Goal: Entertainment & Leisure: Consume media (video, audio)

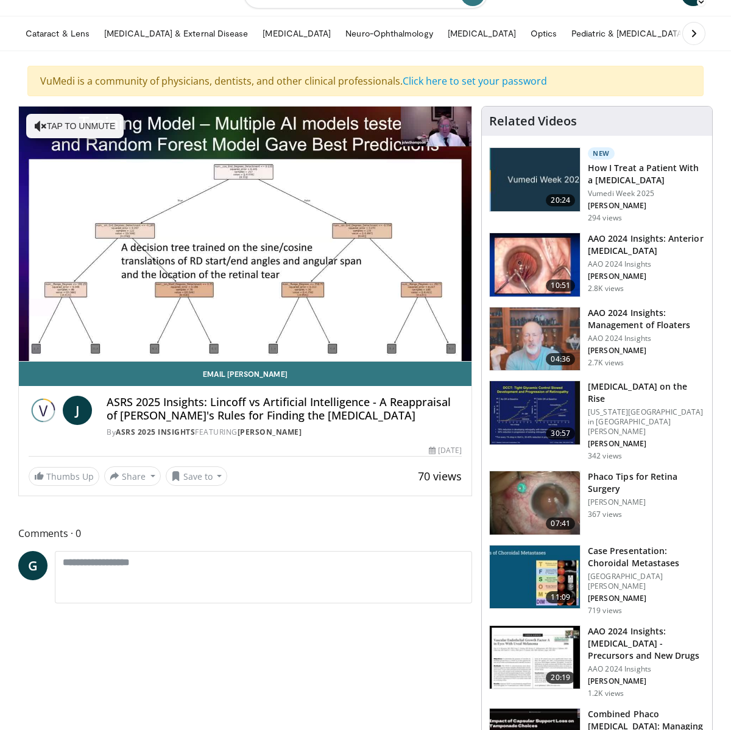
scroll to position [59, 0]
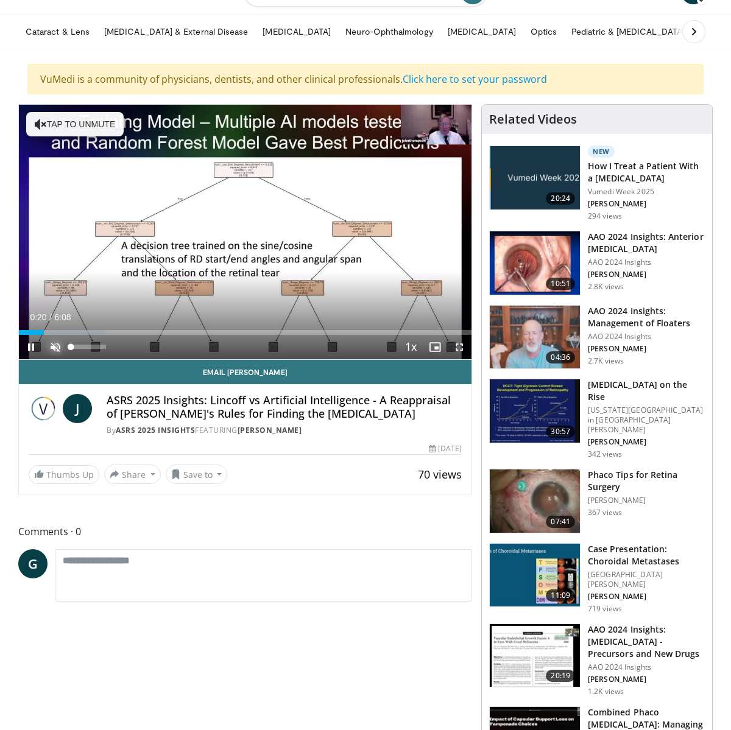
click at [54, 350] on span "Video Player" at bounding box center [55, 347] width 24 height 24
click at [29, 347] on span "Video Player" at bounding box center [31, 347] width 24 height 24
click at [91, 348] on div "56%" at bounding box center [88, 347] width 35 height 4
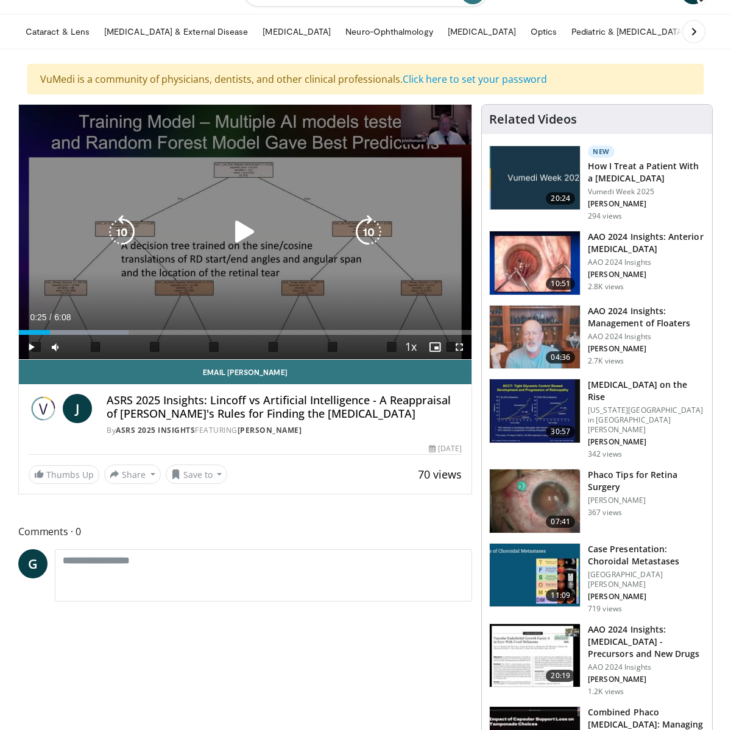
click at [91, 287] on div "10 seconds Tap to unmute" at bounding box center [245, 232] width 453 height 255
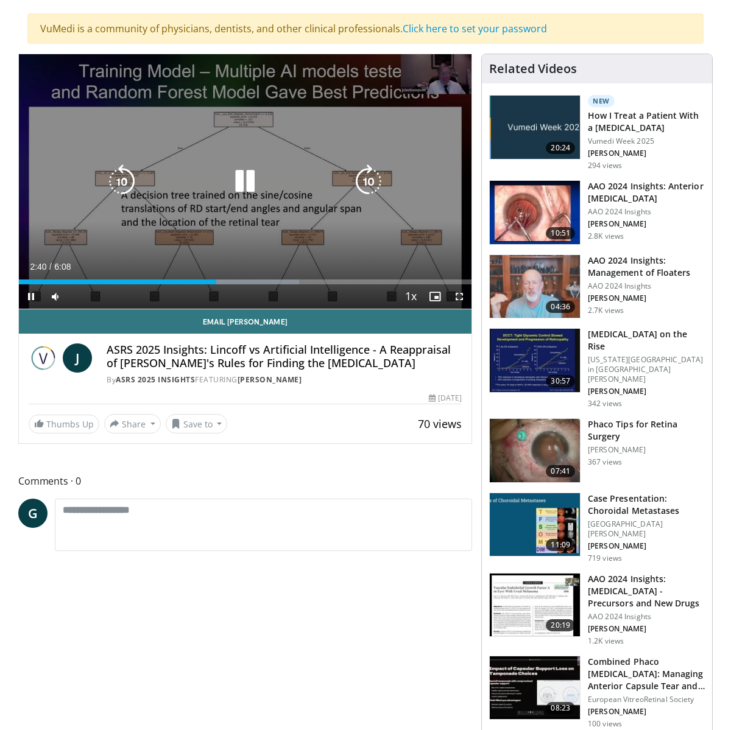
scroll to position [129, 0]
